Goal: Information Seeking & Learning: Learn about a topic

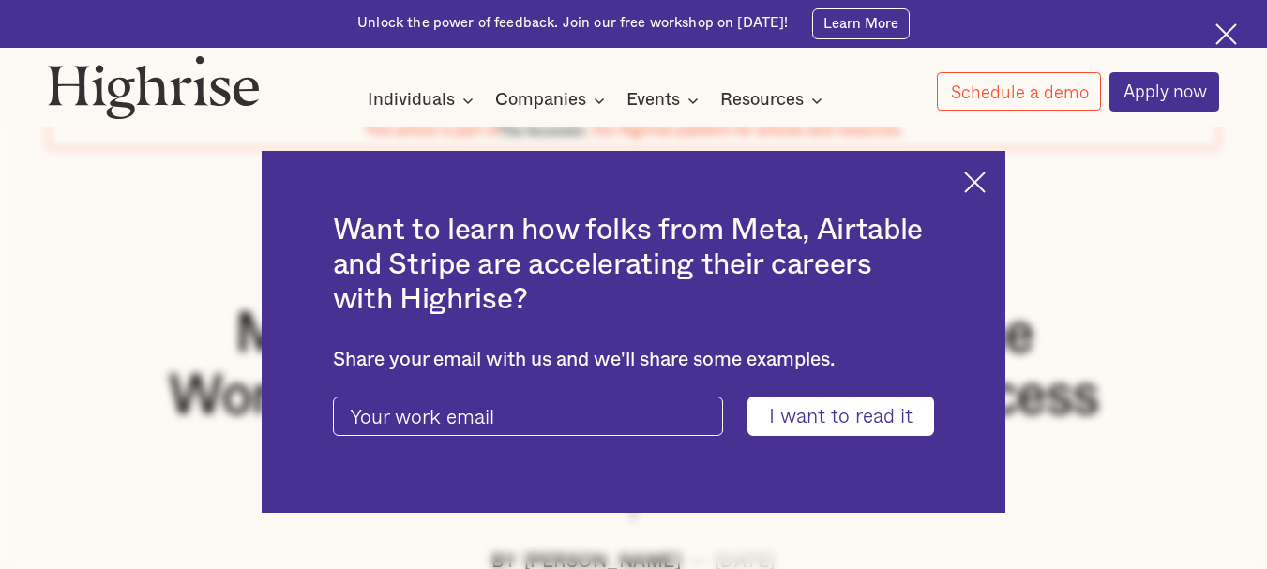
scroll to position [79, 0]
click at [977, 187] on img at bounding box center [975, 183] width 22 height 22
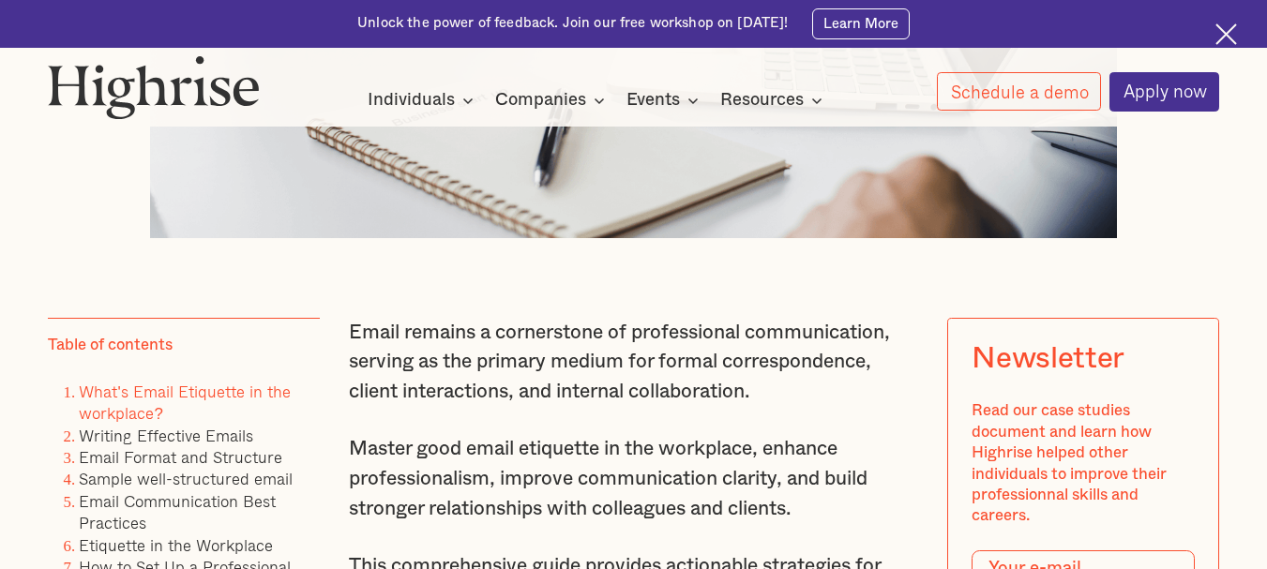
scroll to position [1005, 0]
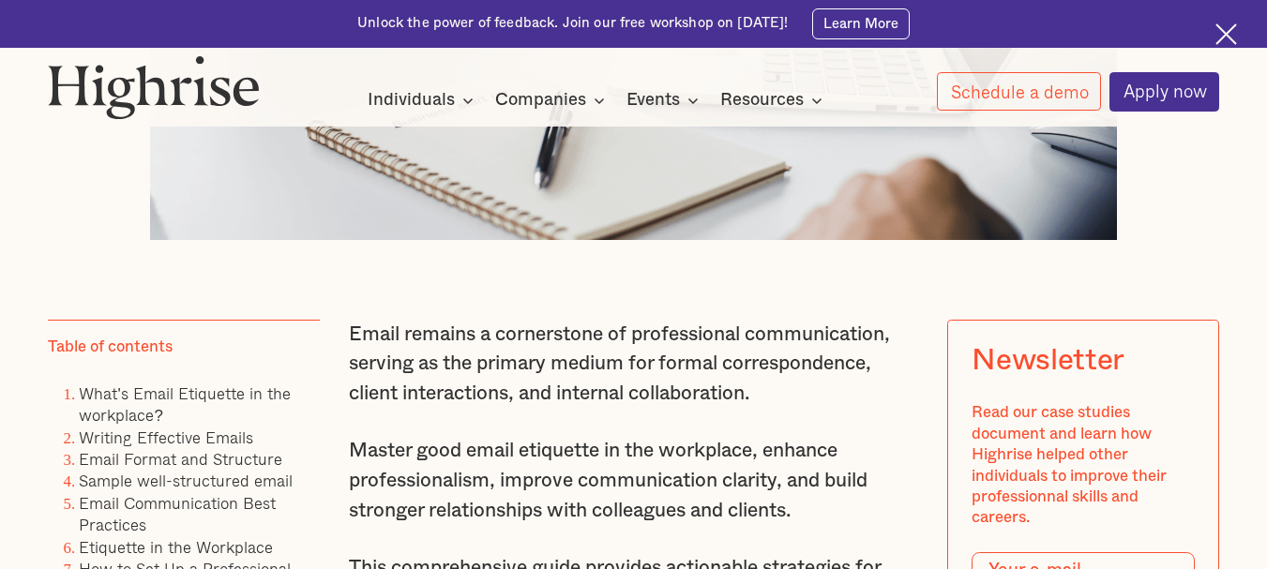
scroll to position [1005, 0]
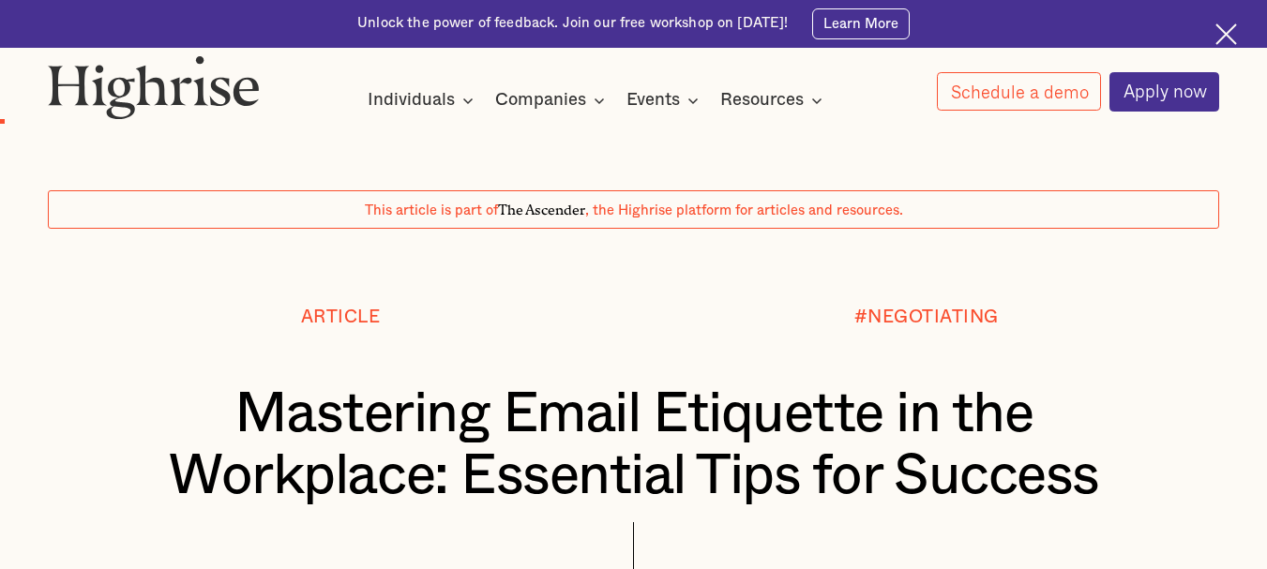
scroll to position [1005, 0]
